Goal: Task Accomplishment & Management: Manage account settings

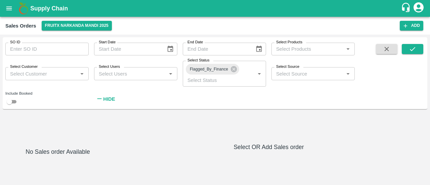
click at [12, 6] on icon "open drawer" at bounding box center [8, 8] width 7 height 7
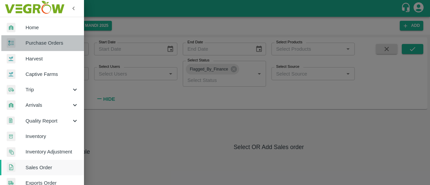
click at [45, 47] on link "Purchase Orders" at bounding box center [42, 42] width 84 height 15
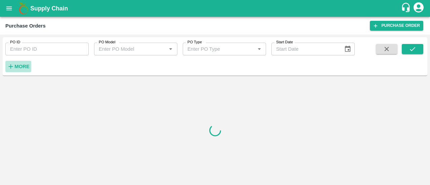
click at [23, 67] on strong "More" at bounding box center [21, 66] width 15 height 5
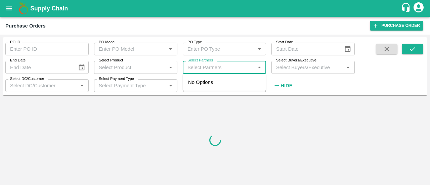
click at [215, 71] on input "Select Partners" at bounding box center [219, 67] width 68 height 9
paste input "7018004610"
type input "7018004610"
click at [208, 93] on div "[PERSON_NAME], Shimla-7018004610" at bounding box center [234, 86] width 54 height 15
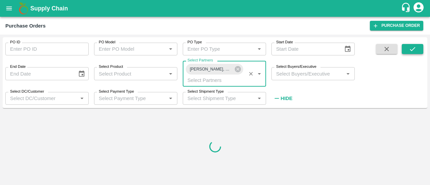
click at [419, 48] on button "submit" at bounding box center [413, 49] width 22 height 10
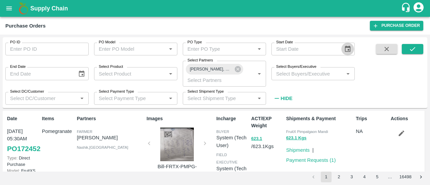
click at [346, 48] on icon "Choose date" at bounding box center [347, 48] width 7 height 7
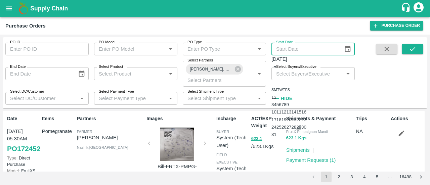
click at [302, 130] on button "29" at bounding box center [299, 127] width 5 height 5
type input "[DATE]"
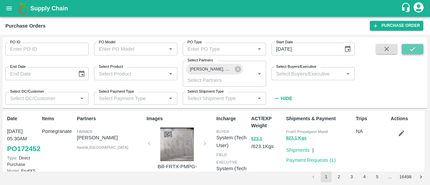
click at [415, 51] on icon "submit" at bounding box center [412, 48] width 7 height 7
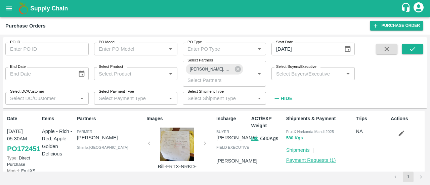
click at [311, 161] on link "Payment Requests ( 1 )" at bounding box center [312, 160] width 50 height 5
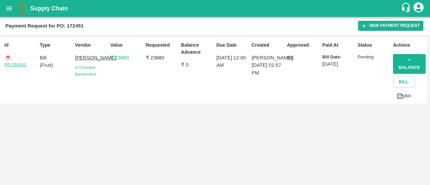
click at [15, 64] on link "PR-254151" at bounding box center [15, 65] width 22 height 7
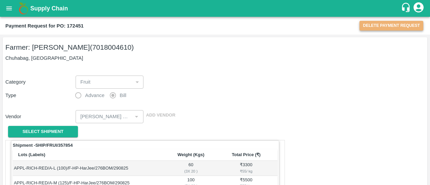
click at [368, 25] on button "Delete Payment Request" at bounding box center [392, 26] width 64 height 10
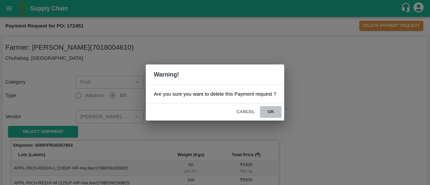
click at [268, 111] on button "ok" at bounding box center [271, 112] width 22 height 12
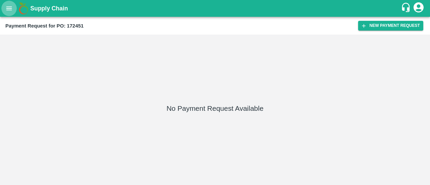
click at [10, 9] on icon "open drawer" at bounding box center [8, 8] width 7 height 7
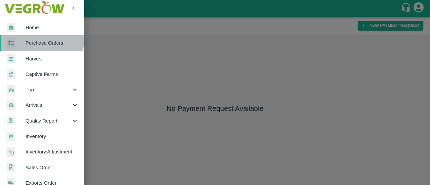
click at [34, 40] on span "Purchase Orders" at bounding box center [52, 42] width 53 height 7
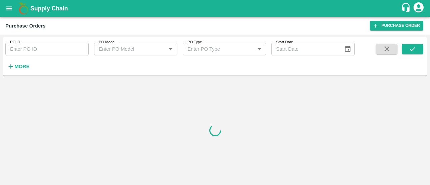
click at [22, 67] on strong "More" at bounding box center [21, 66] width 15 height 5
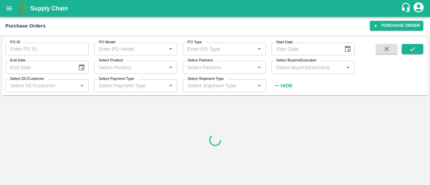
click at [192, 66] on input "Select Partners" at bounding box center [219, 67] width 68 height 9
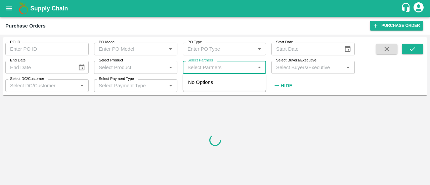
paste input "7018004610"
type input "7018004610"
click at [200, 89] on input "checkbox" at bounding box center [197, 85] width 13 height 13
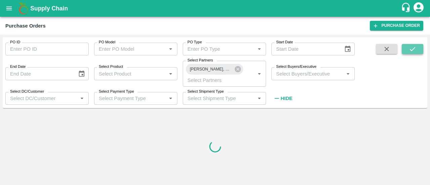
click at [414, 47] on icon "submit" at bounding box center [412, 48] width 7 height 7
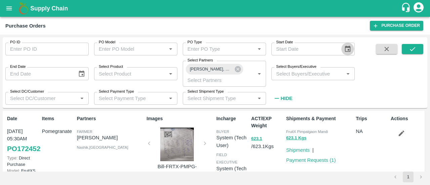
click at [347, 52] on icon "Choose date" at bounding box center [348, 49] width 6 height 6
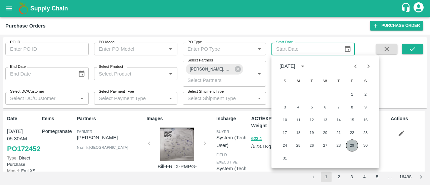
click at [354, 145] on button "29" at bounding box center [352, 146] width 12 height 12
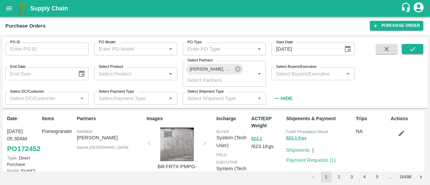
type input "[DATE]"
click at [411, 49] on icon "submit" at bounding box center [412, 49] width 5 height 4
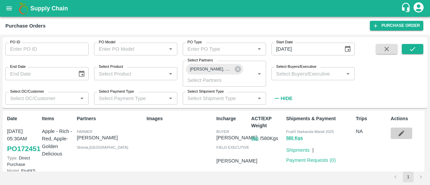
click at [398, 135] on icon "button" at bounding box center [401, 133] width 7 height 7
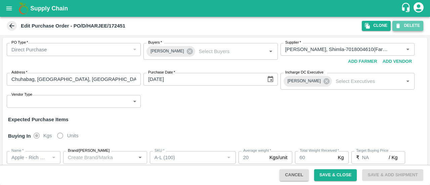
click at [413, 24] on button "DELETE" at bounding box center [408, 26] width 31 height 10
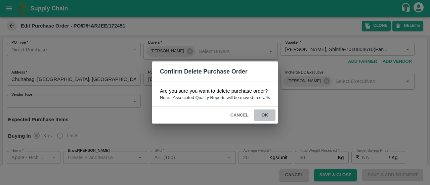
click at [266, 116] on button "ok" at bounding box center [265, 116] width 22 height 12
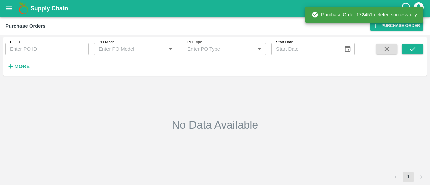
type input "[DATE]"
